Goal: Information Seeking & Learning: Learn about a topic

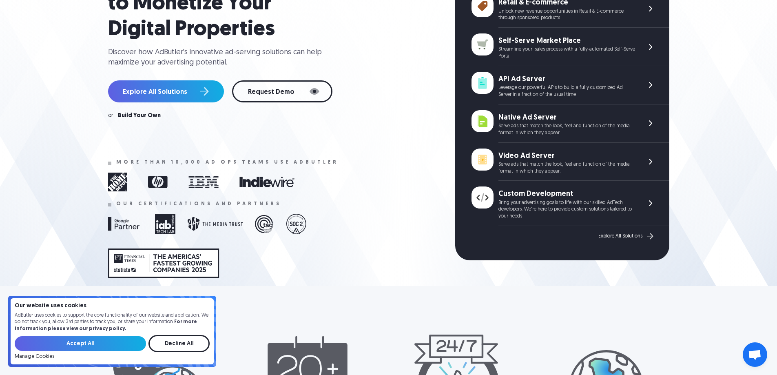
scroll to position [163, 0]
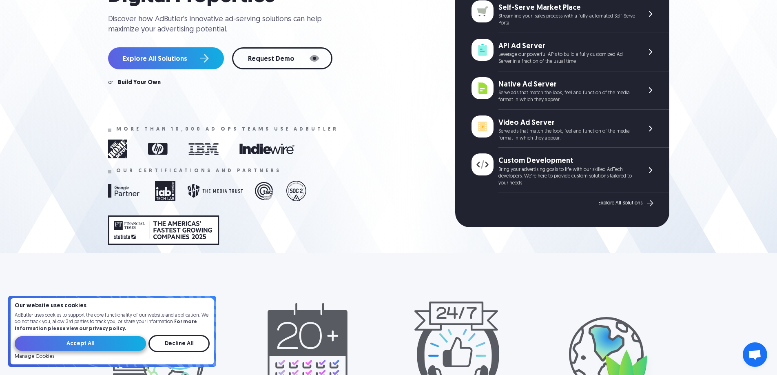
click at [133, 344] on input "Accept All" at bounding box center [80, 343] width 131 height 15
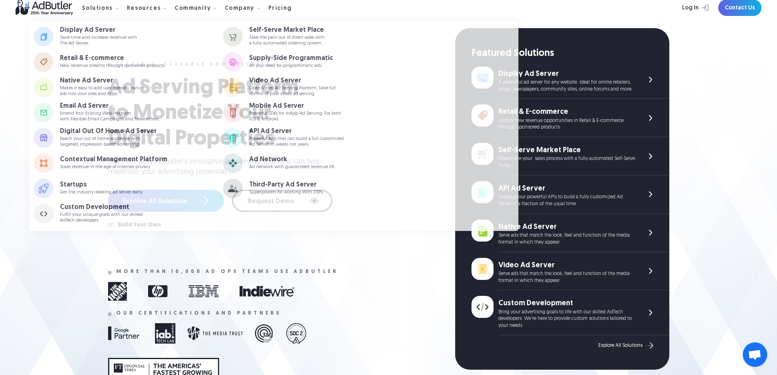
scroll to position [41, 0]
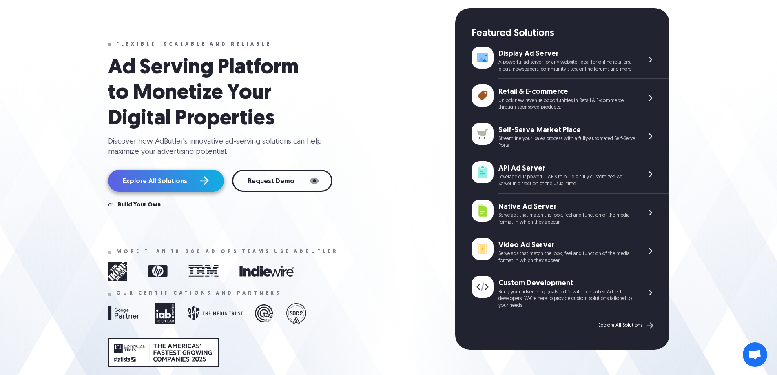
click at [201, 192] on link "Explore All Solutions" at bounding box center [166, 181] width 116 height 22
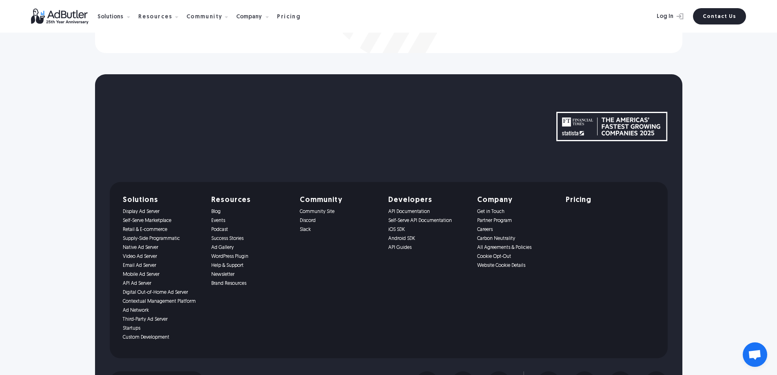
scroll to position [1264, 0]
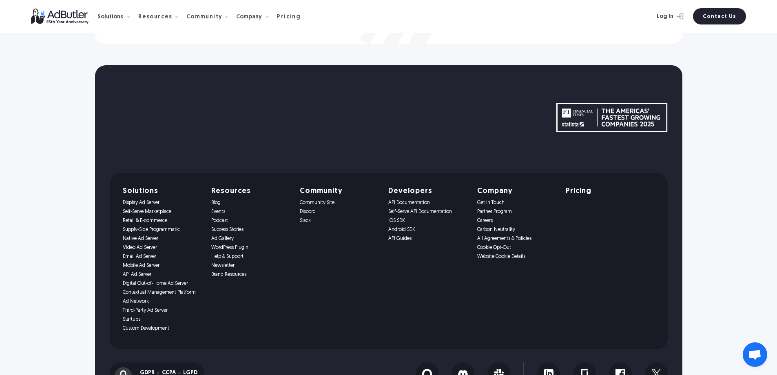
click at [123, 200] on link "Display Ad Server" at bounding box center [162, 203] width 79 height 6
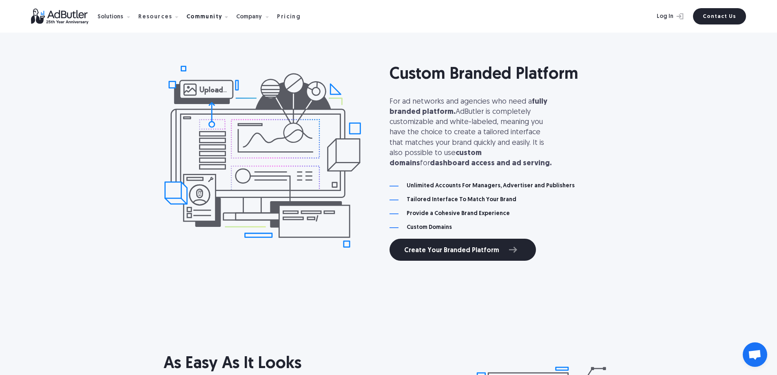
scroll to position [3547, 0]
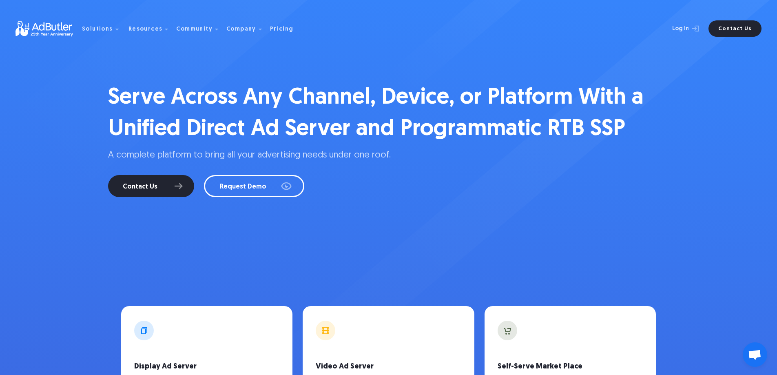
click at [373, 70] on div "Serve Across Any Channel, Device, or Platform With a Unified Direct Ad Server a…" at bounding box center [388, 326] width 587 height 652
